Goal: Task Accomplishment & Management: Complete application form

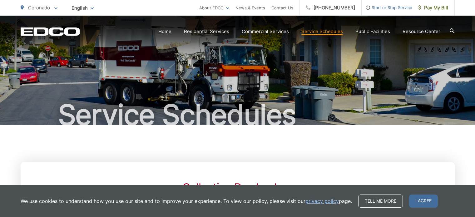
scroll to position [94, 0]
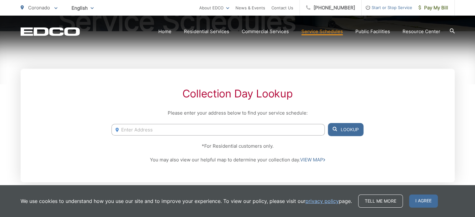
click at [166, 133] on input "Enter Address" at bounding box center [217, 130] width 213 height 12
type input "816 ninth street"
click at [345, 129] on button "Lookup" at bounding box center [346, 129] width 36 height 13
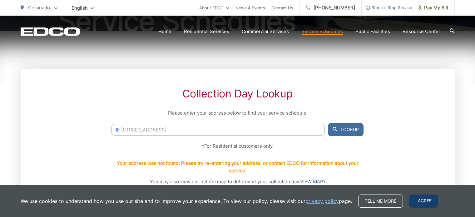
click at [424, 203] on span "I agree" at bounding box center [423, 200] width 29 height 13
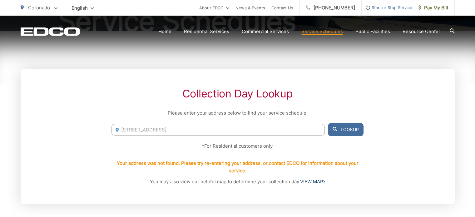
click at [313, 182] on link "VIEW MAP" at bounding box center [312, 181] width 25 height 7
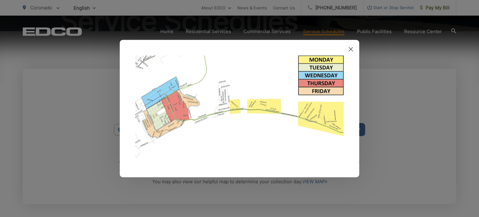
click at [351, 47] on icon at bounding box center [351, 49] width 4 height 4
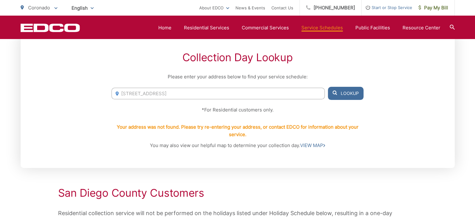
scroll to position [156, 0]
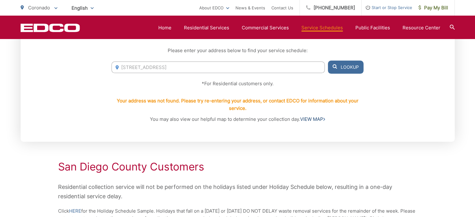
click at [315, 120] on link "VIEW MAP" at bounding box center [312, 118] width 25 height 7
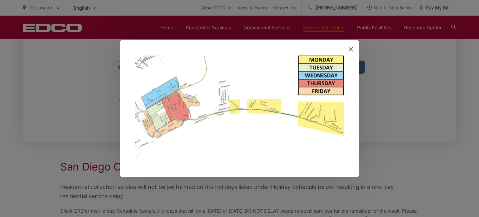
click at [174, 105] on img at bounding box center [239, 108] width 209 height 106
click at [176, 102] on img at bounding box center [239, 108] width 209 height 106
click at [175, 102] on img at bounding box center [239, 108] width 209 height 106
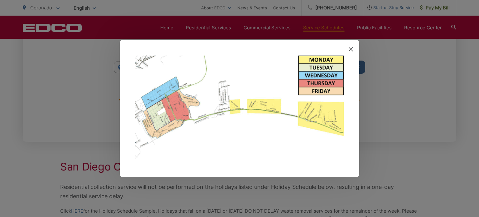
click at [175, 102] on img at bounding box center [239, 108] width 209 height 106
click at [178, 107] on img at bounding box center [239, 108] width 209 height 106
click at [351, 48] on icon at bounding box center [351, 49] width 4 height 4
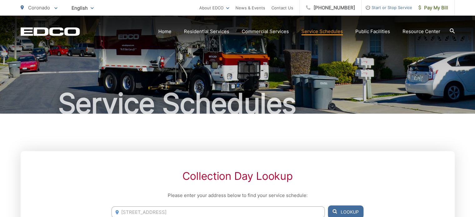
scroll to position [0, 0]
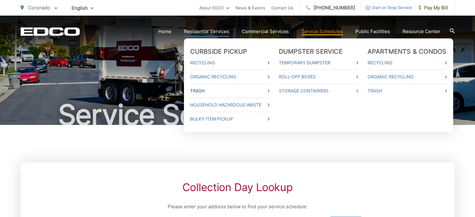
click at [201, 92] on link "Trash" at bounding box center [229, 90] width 79 height 7
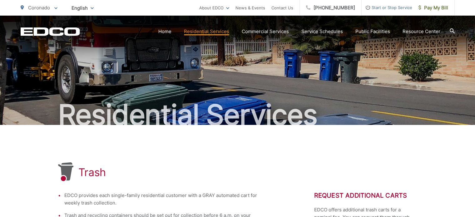
click at [392, 8] on span "Start or Stop Service" at bounding box center [386, 7] width 51 height 7
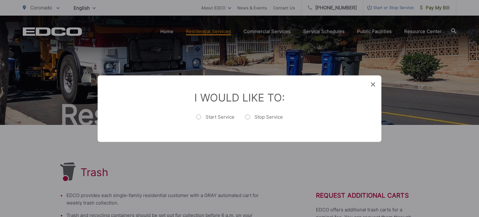
click at [199, 116] on label "Start Service" at bounding box center [215, 120] width 38 height 12
radio input "true"
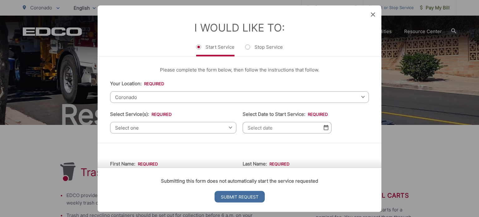
click at [141, 128] on span "Select one" at bounding box center [173, 128] width 126 height 12
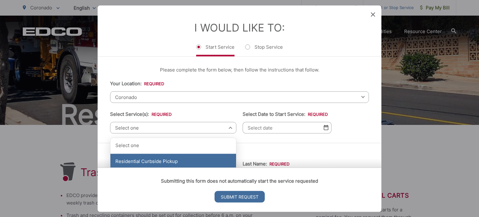
click at [141, 162] on div "Residential Curbside Pickup" at bounding box center [173, 162] width 126 height 16
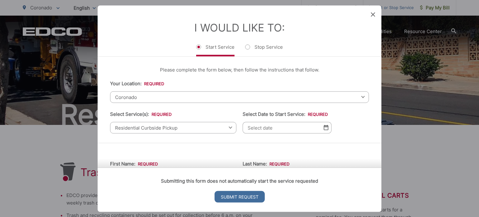
click at [324, 127] on img at bounding box center [326, 127] width 5 height 5
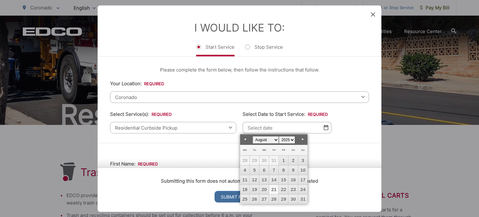
click at [373, 13] on icon at bounding box center [373, 14] width 4 height 4
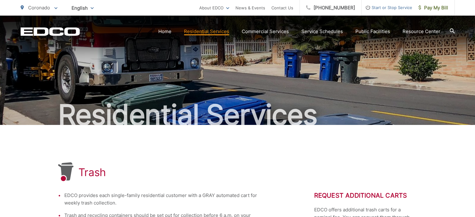
click at [380, 7] on span "Start or Stop Service" at bounding box center [386, 7] width 51 height 7
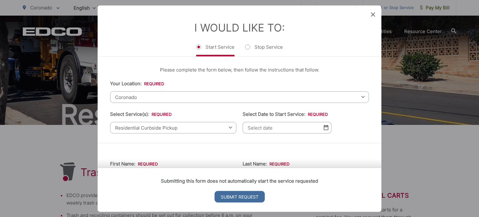
click at [325, 128] on img at bounding box center [326, 127] width 5 height 5
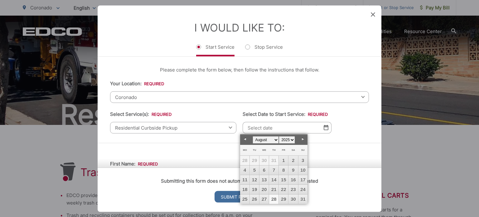
click at [274, 199] on link "28" at bounding box center [273, 198] width 9 height 9
type input "08/28/2025"
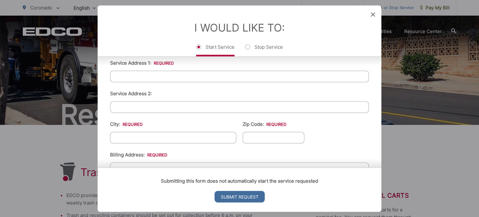
scroll to position [125, 0]
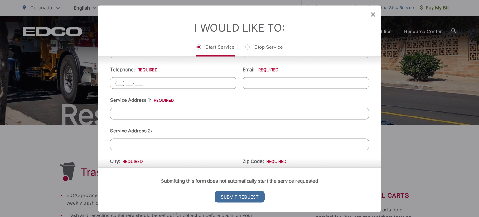
click at [135, 81] on input "(___) ___-____" at bounding box center [173, 83] width 126 height 12
type input "(928) 856-0618"
type input "Behmer"
type input "Inc."
type input "andreajbehmer@gmail.com"
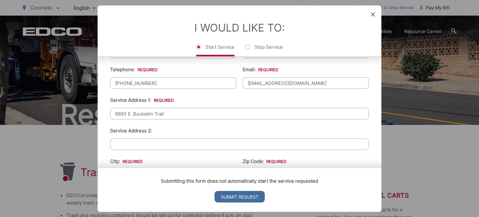
drag, startPoint x: 169, startPoint y: 111, endPoint x: 106, endPoint y: 112, distance: 62.1
click at [106, 112] on div "First Name: * Behmer Last Name: * Inc. Telephone: * (928) 856-0618 Email: * and…" at bounding box center [240, 164] width 284 height 292
click at [169, 113] on input "8893 E. Buckskin Trail" at bounding box center [239, 114] width 259 height 12
drag, startPoint x: 169, startPoint y: 113, endPoint x: 105, endPoint y: 111, distance: 64.0
click at [105, 111] on div "First Name: * Behmer Last Name: * Inc. Telephone: * (928) 856-0618 Email: * and…" at bounding box center [240, 164] width 284 height 292
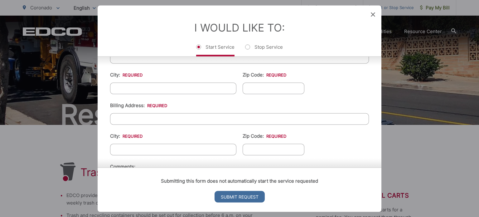
scroll to position [218, 0]
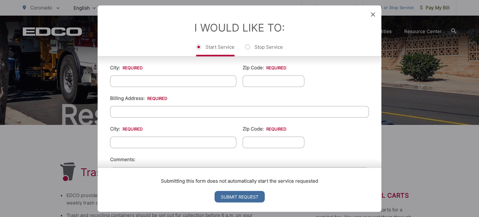
type input "816 ninth street"
click at [130, 78] on input "City: *" at bounding box center [173, 81] width 126 height 12
type input "coronado"
click at [253, 78] on input "Zip Code: *" at bounding box center [274, 81] width 62 height 12
click at [292, 80] on input "ca" at bounding box center [274, 81] width 62 height 12
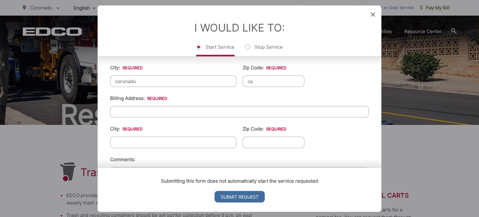
drag, startPoint x: 292, startPoint y: 80, endPoint x: 235, endPoint y: 82, distance: 56.5
click at [235, 82] on ul "First Name: * Behmer Last Name: * Inc. Telephone: * (928) 856-0618 Email: * and…" at bounding box center [239, 70] width 259 height 273
type input "CA"
click at [135, 111] on input "Billing Address: *" at bounding box center [239, 112] width 259 height 12
type input "8893 E. Buckskin Trail"
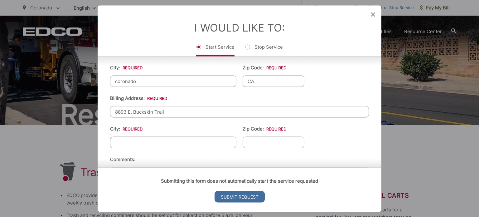
click at [134, 138] on input "City: *" at bounding box center [173, 142] width 126 height 12
type input "Scottsdale"
type input "85255"
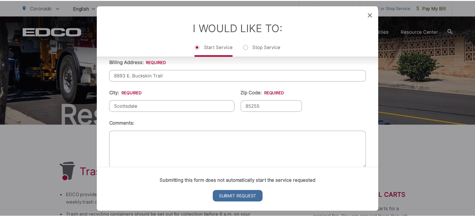
scroll to position [265, 0]
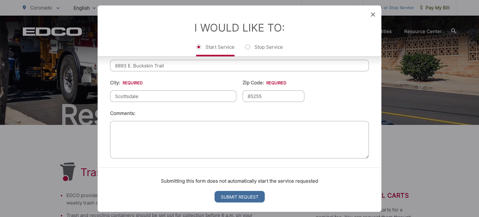
click at [373, 13] on icon at bounding box center [373, 14] width 4 height 4
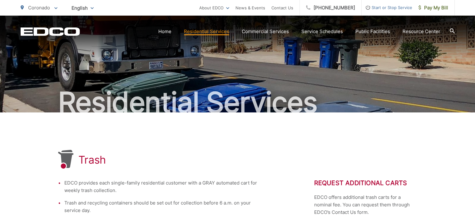
scroll to position [0, 0]
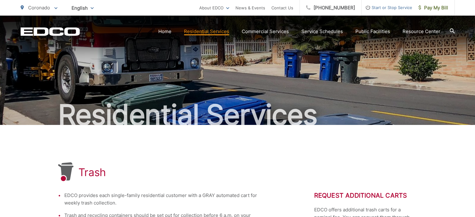
click at [54, 7] on icon at bounding box center [55, 8] width 3 height 2
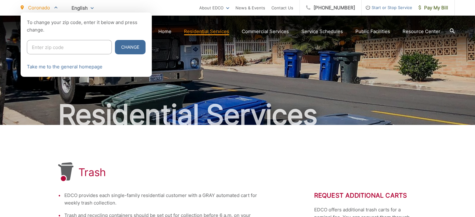
click at [450, 30] on div at bounding box center [237, 120] width 475 height 217
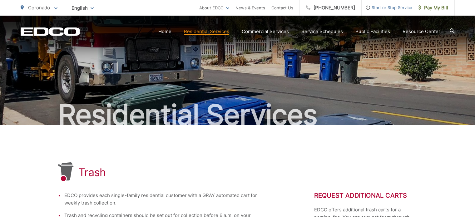
click at [91, 7] on div "English English Spanish Korean Arabic" at bounding box center [83, 7] width 32 height 11
click at [226, 7] on link "About EDCO" at bounding box center [214, 7] width 30 height 7
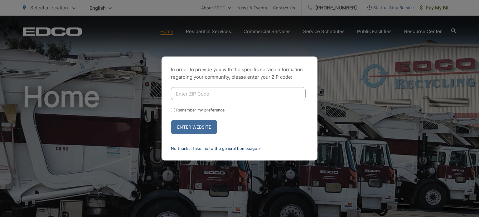
click at [241, 148] on link "No thanks, take me to the general homepage >" at bounding box center [216, 148] width 90 height 5
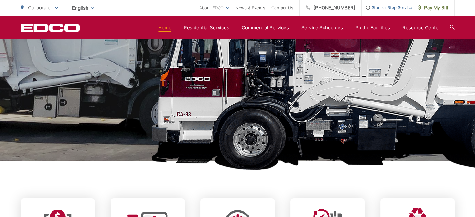
scroll to position [62, 0]
